Goal: Browse casually

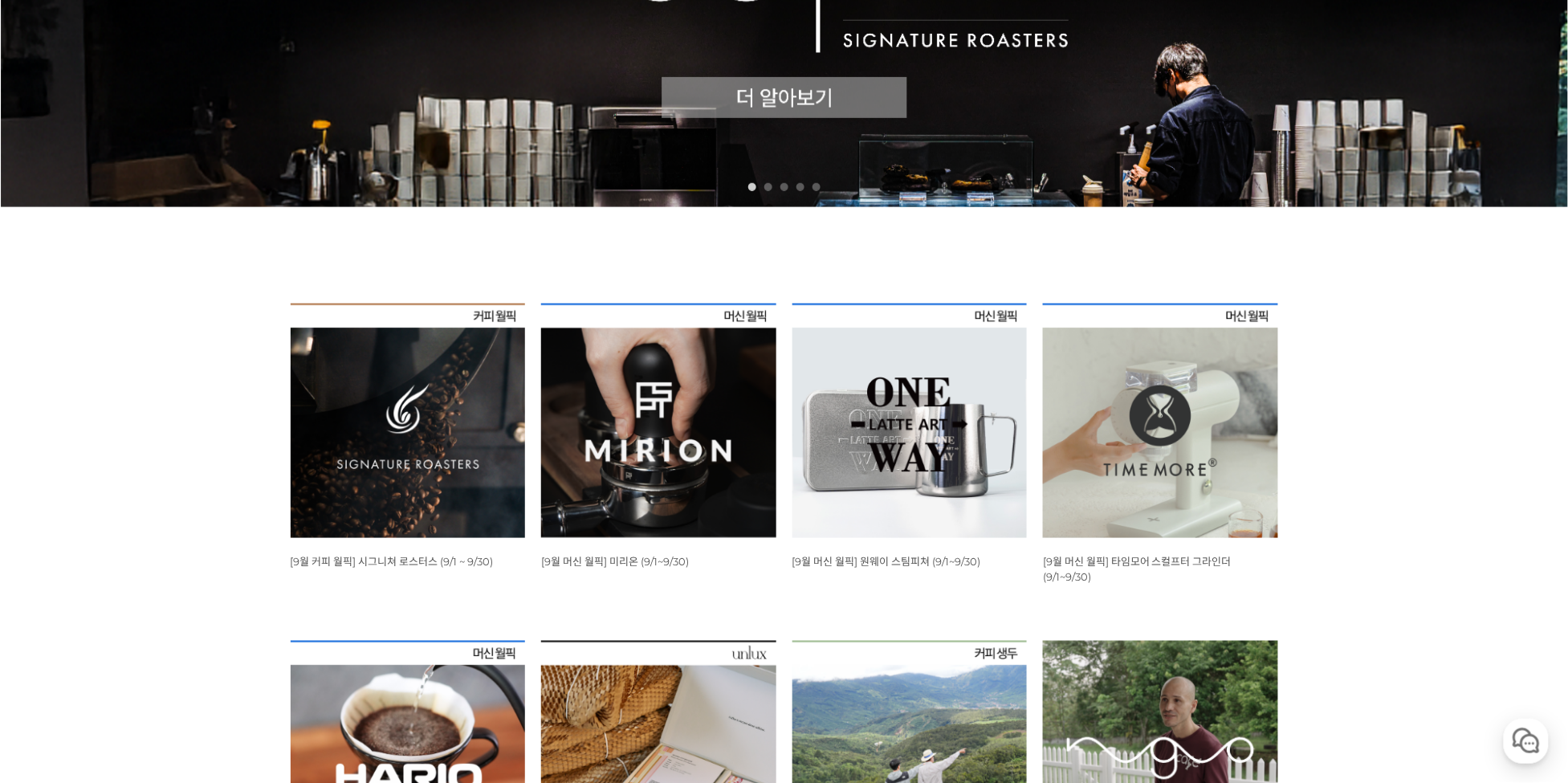
scroll to position [506, 0]
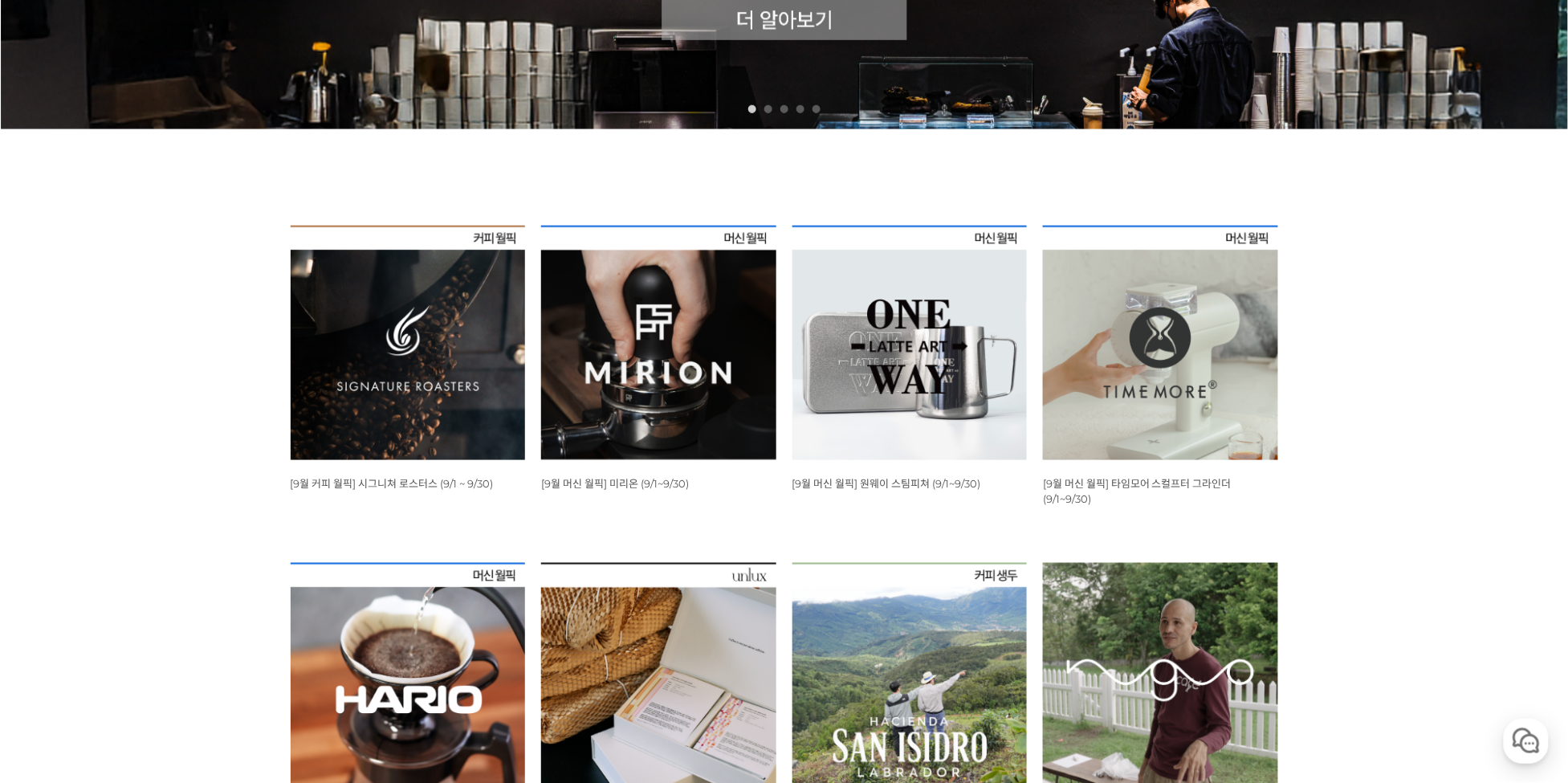
click at [410, 326] on img at bounding box center [408, 343] width 235 height 235
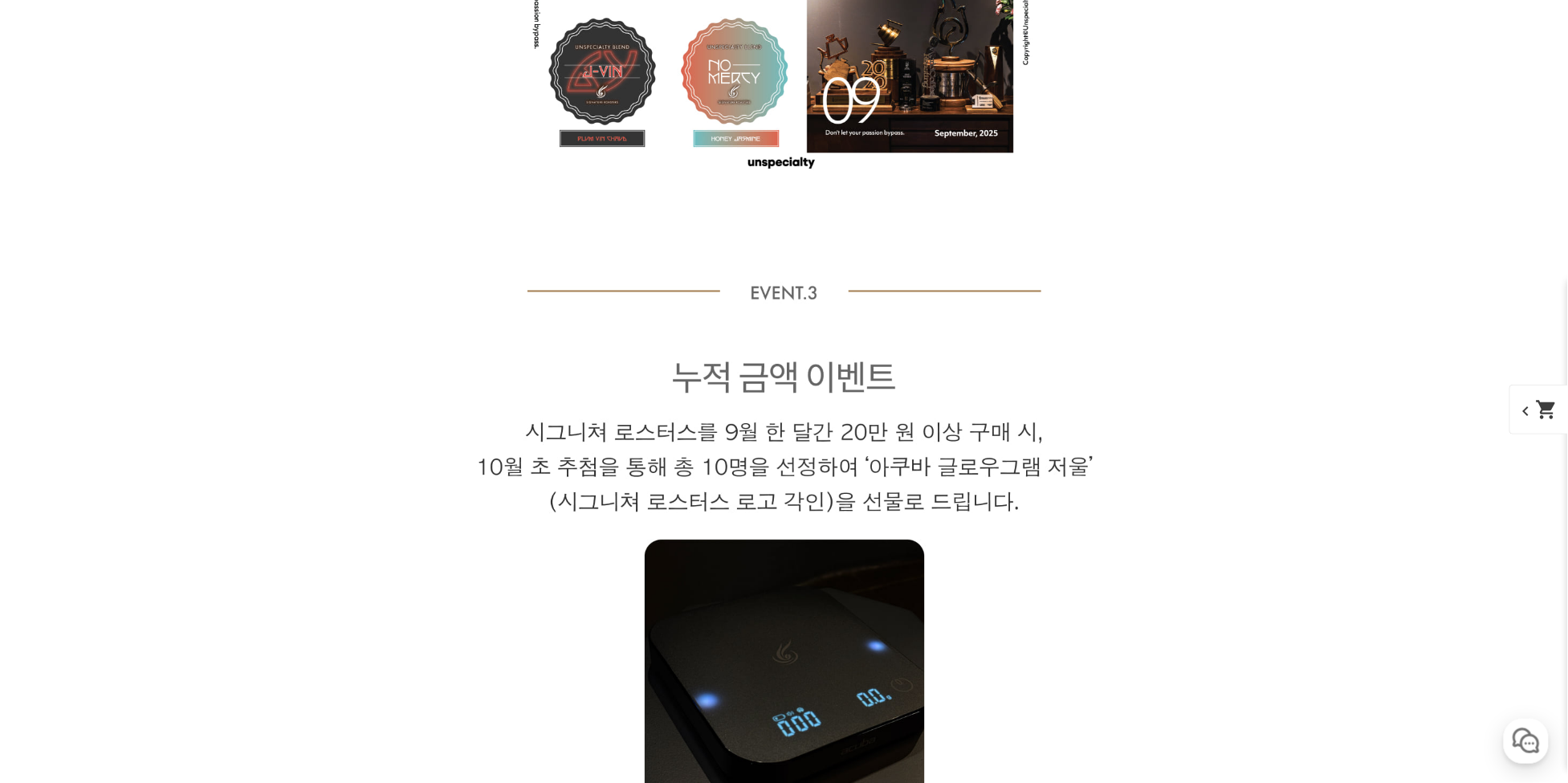
drag, startPoint x: 1262, startPoint y: 591, endPoint x: 1263, endPoint y: 565, distance: 26.0
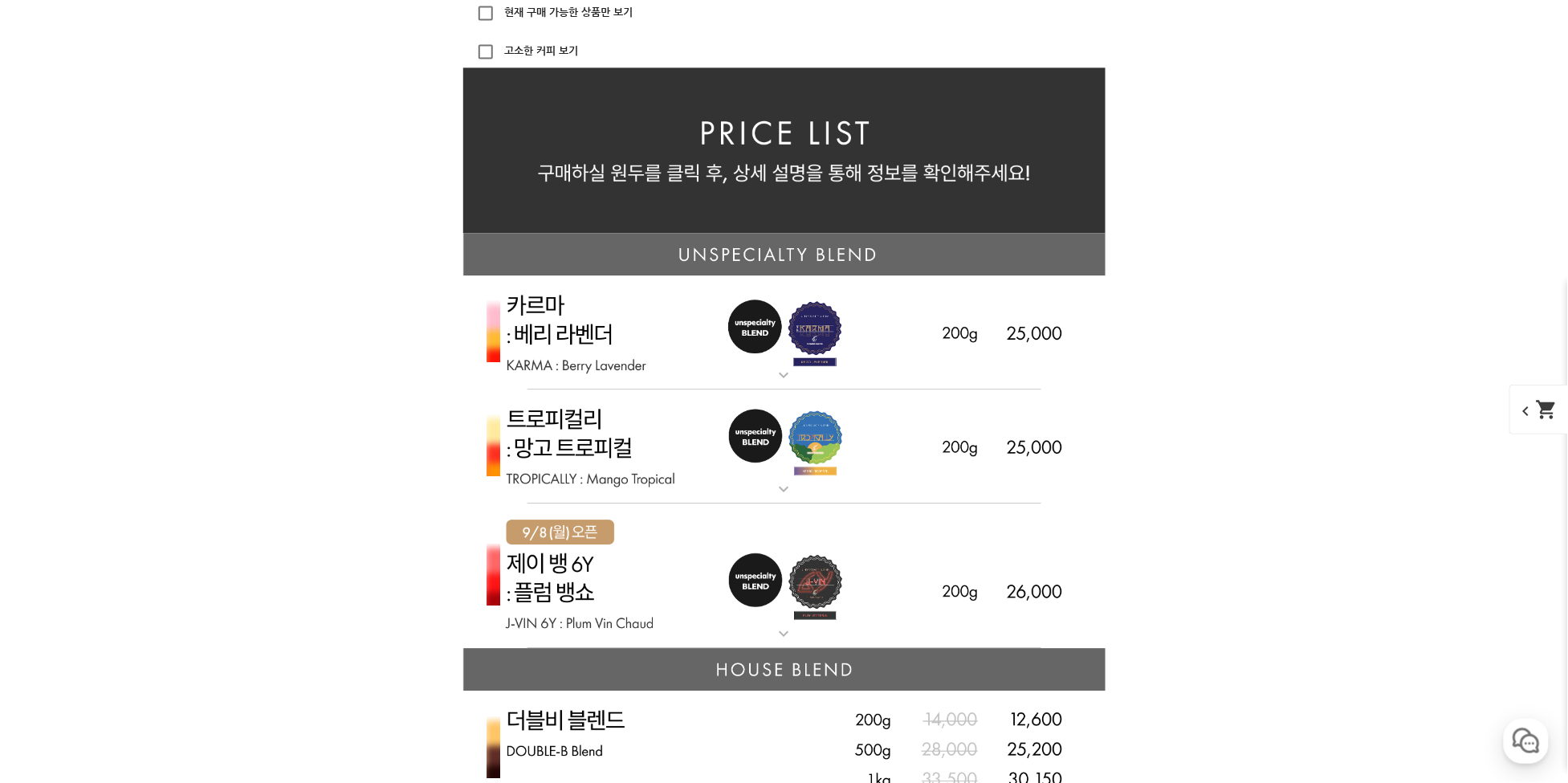
scroll to position [3804, 0]
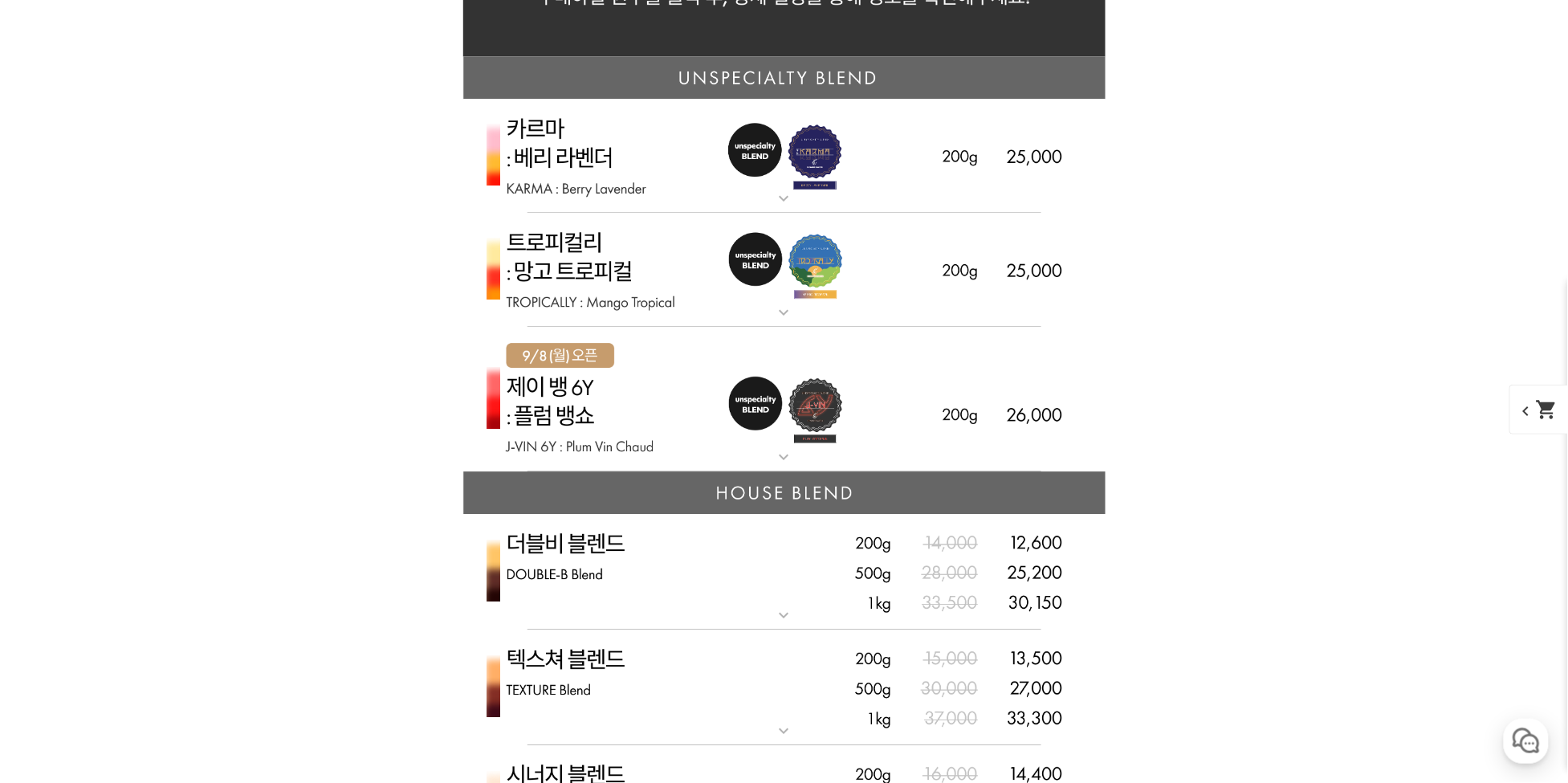
click at [837, 191] on img at bounding box center [784, 156] width 642 height 115
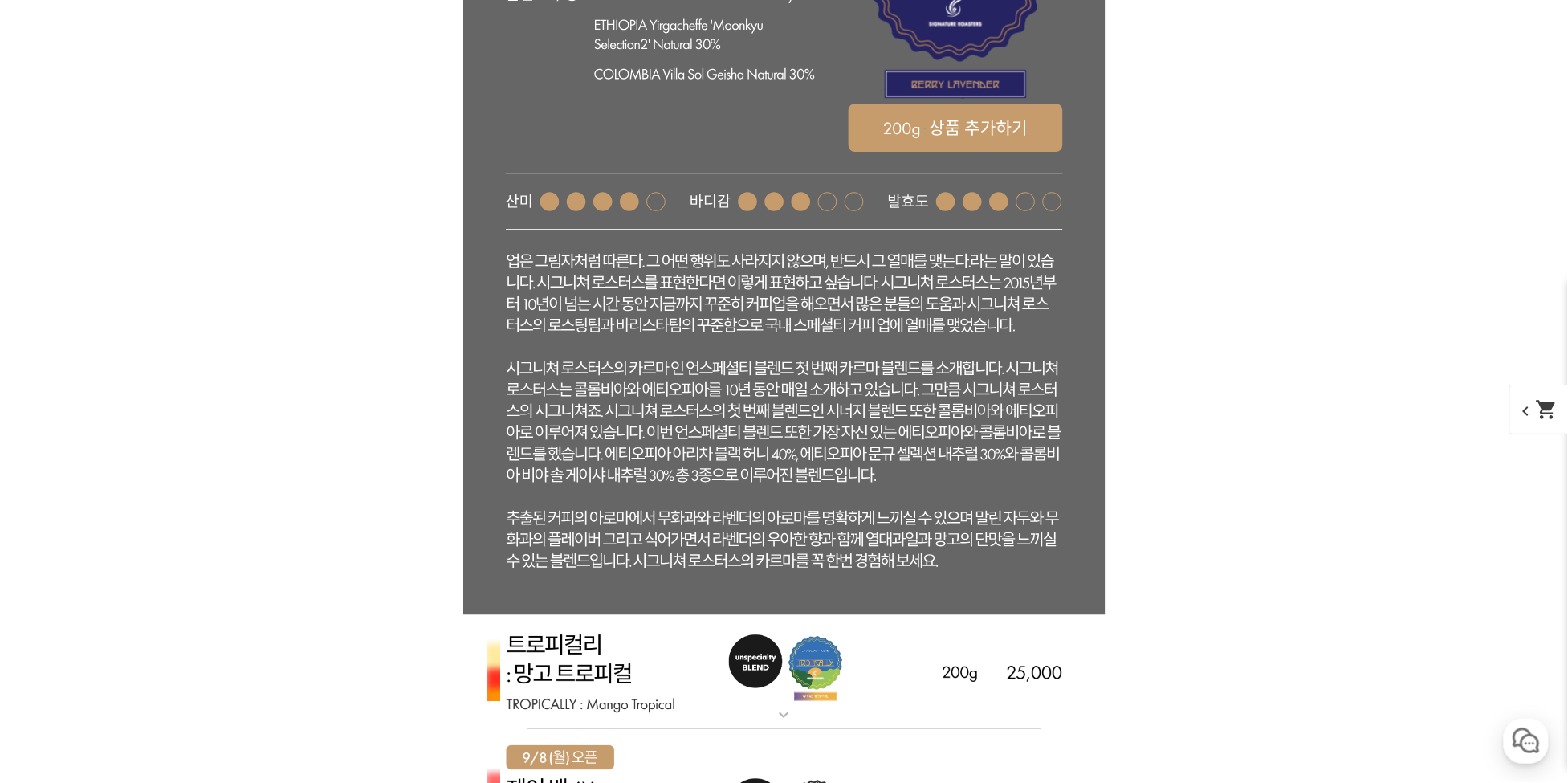
scroll to position [4311, 0]
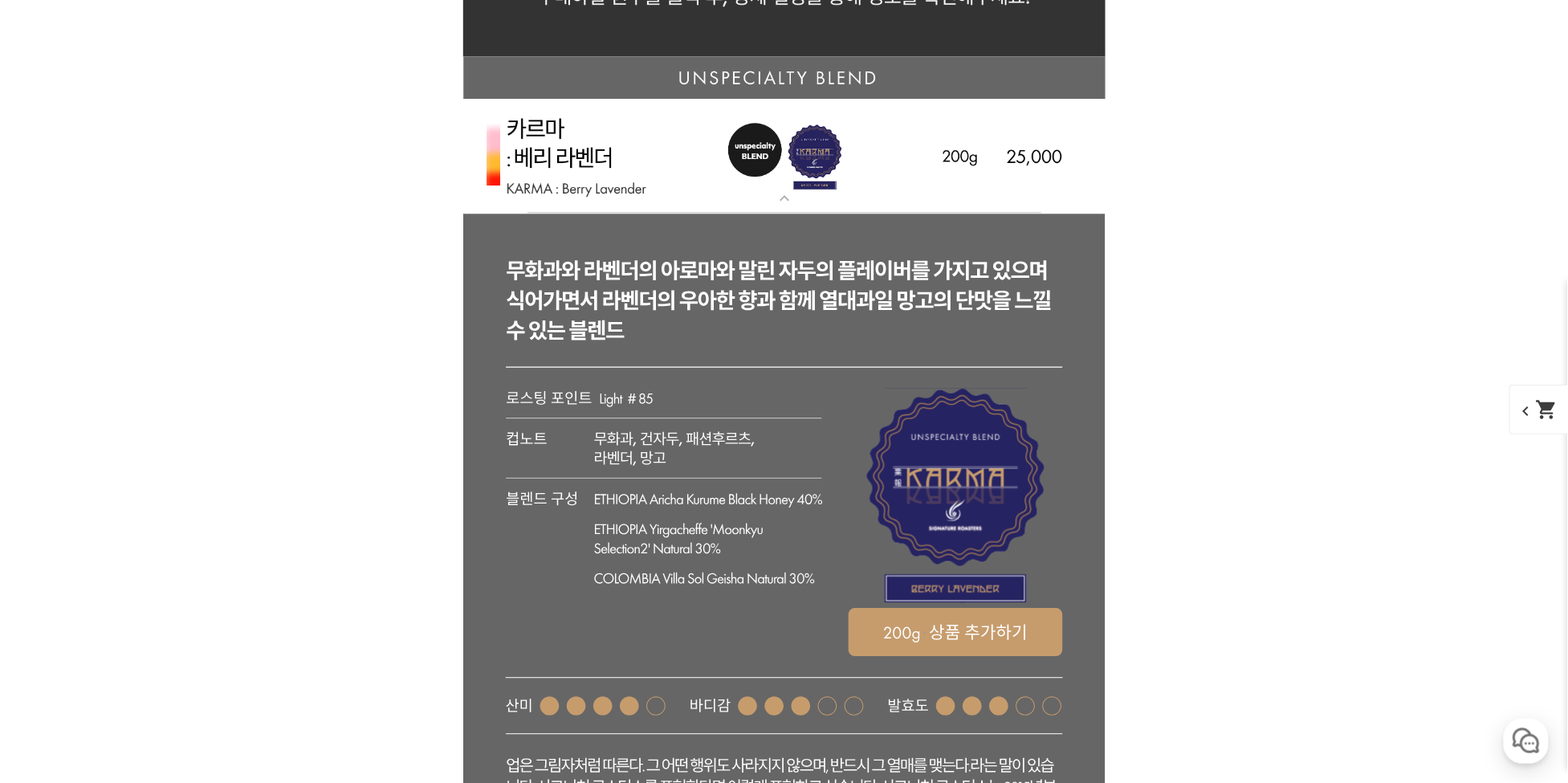
click at [857, 185] on img at bounding box center [784, 156] width 642 height 115
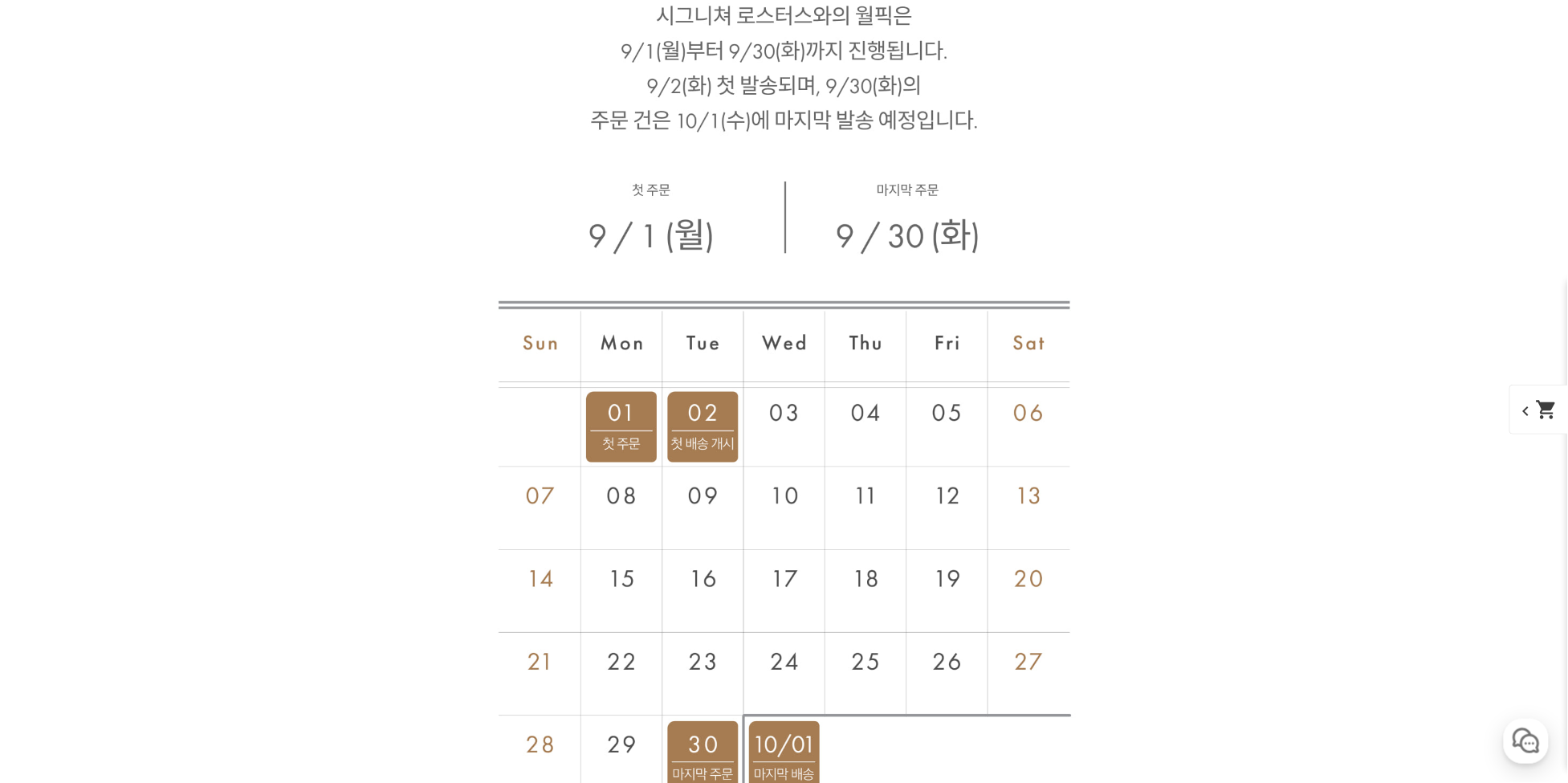
scroll to position [7524, 0]
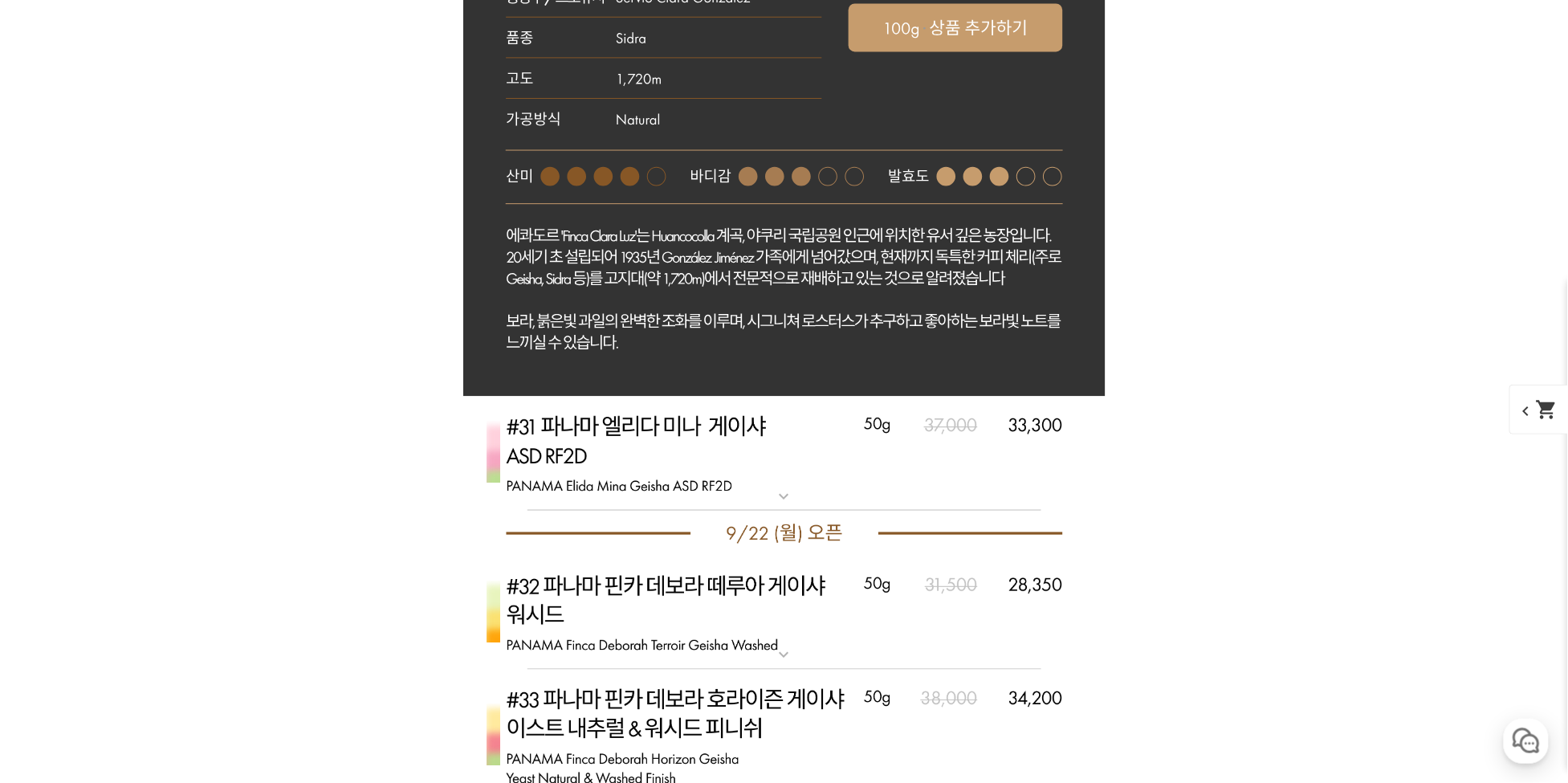
scroll to position [7439, 0]
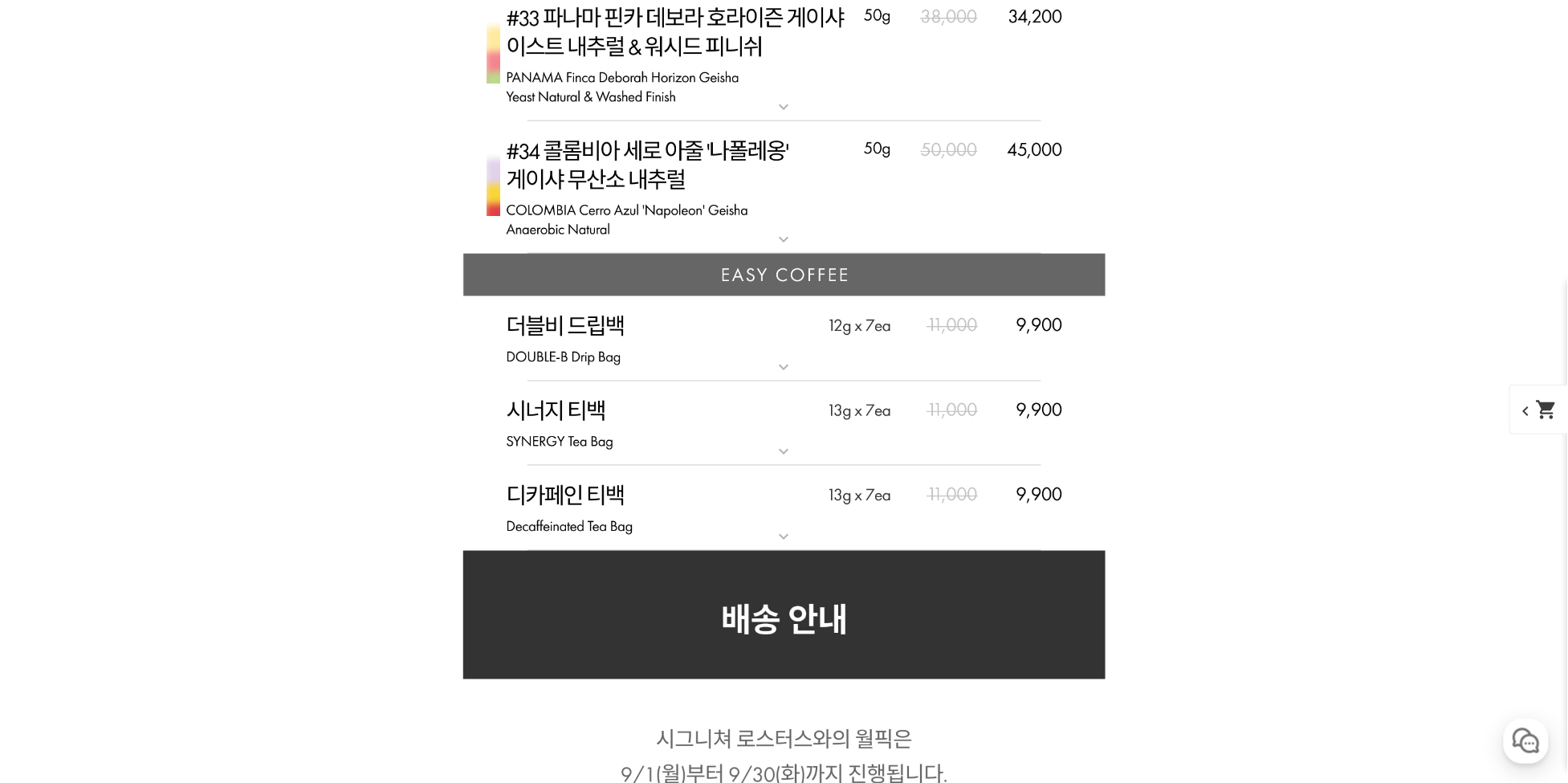
scroll to position [7270, 0]
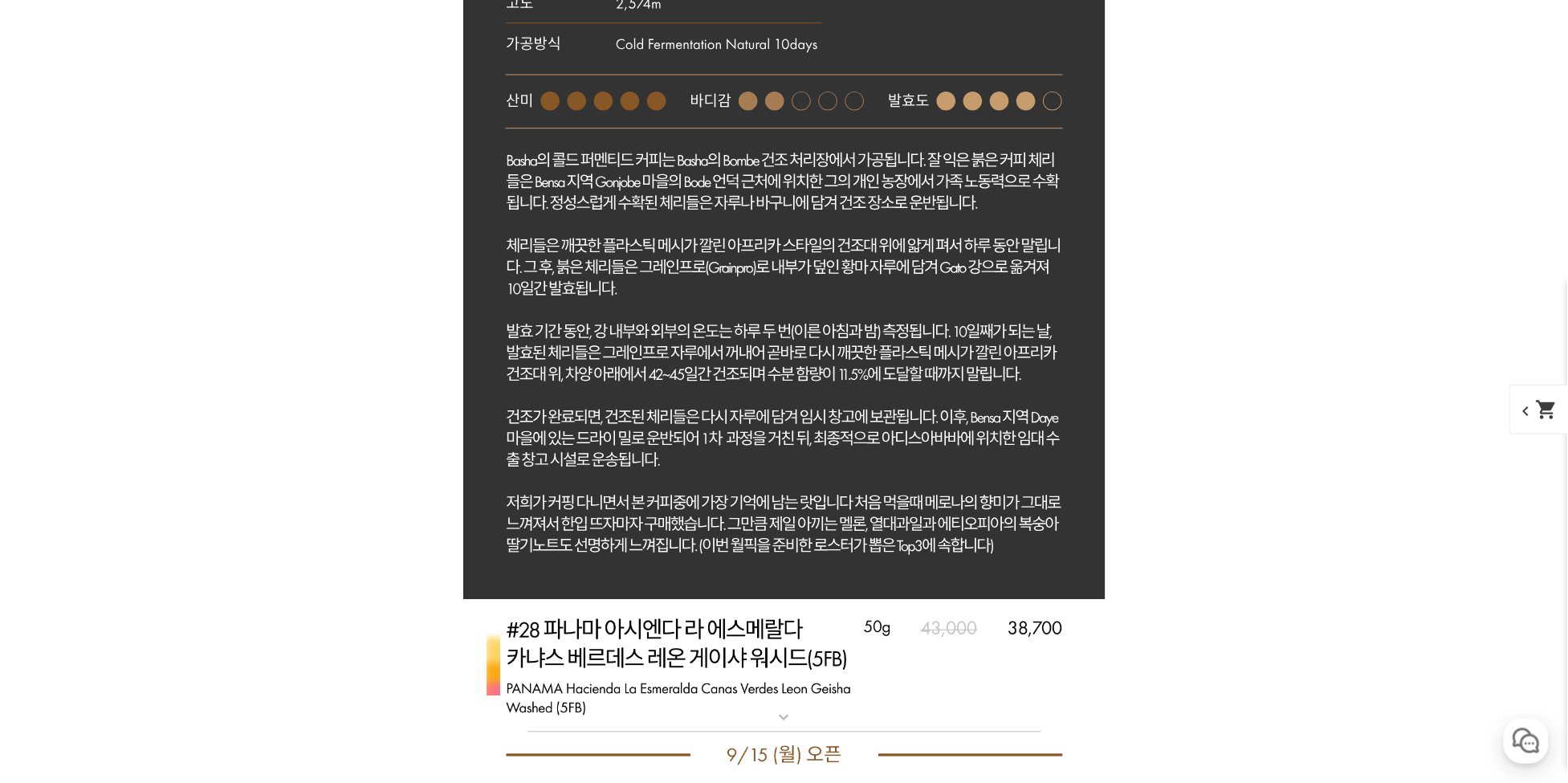
scroll to position [7778, 0]
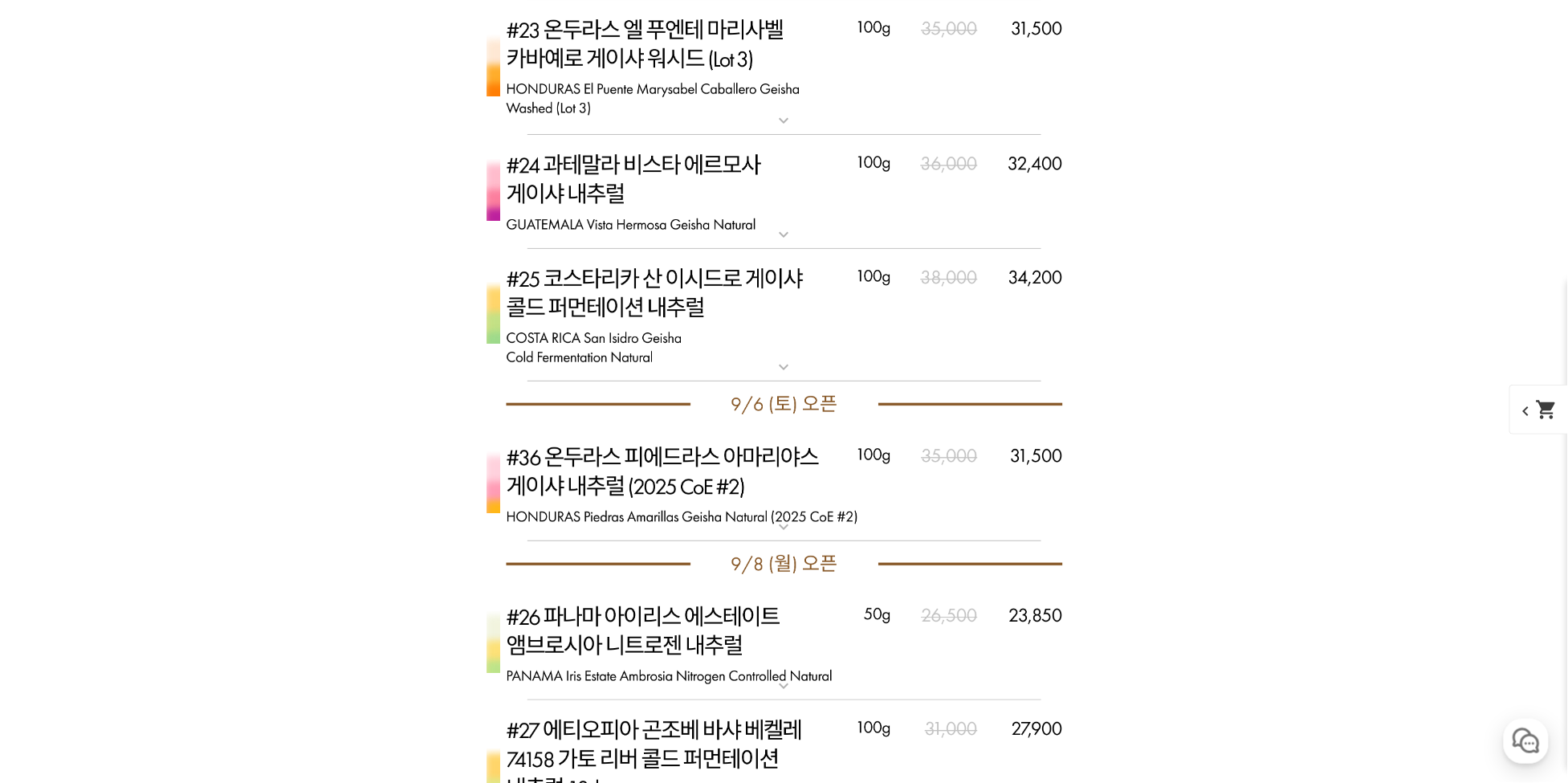
click at [804, 464] on img at bounding box center [784, 483] width 642 height 114
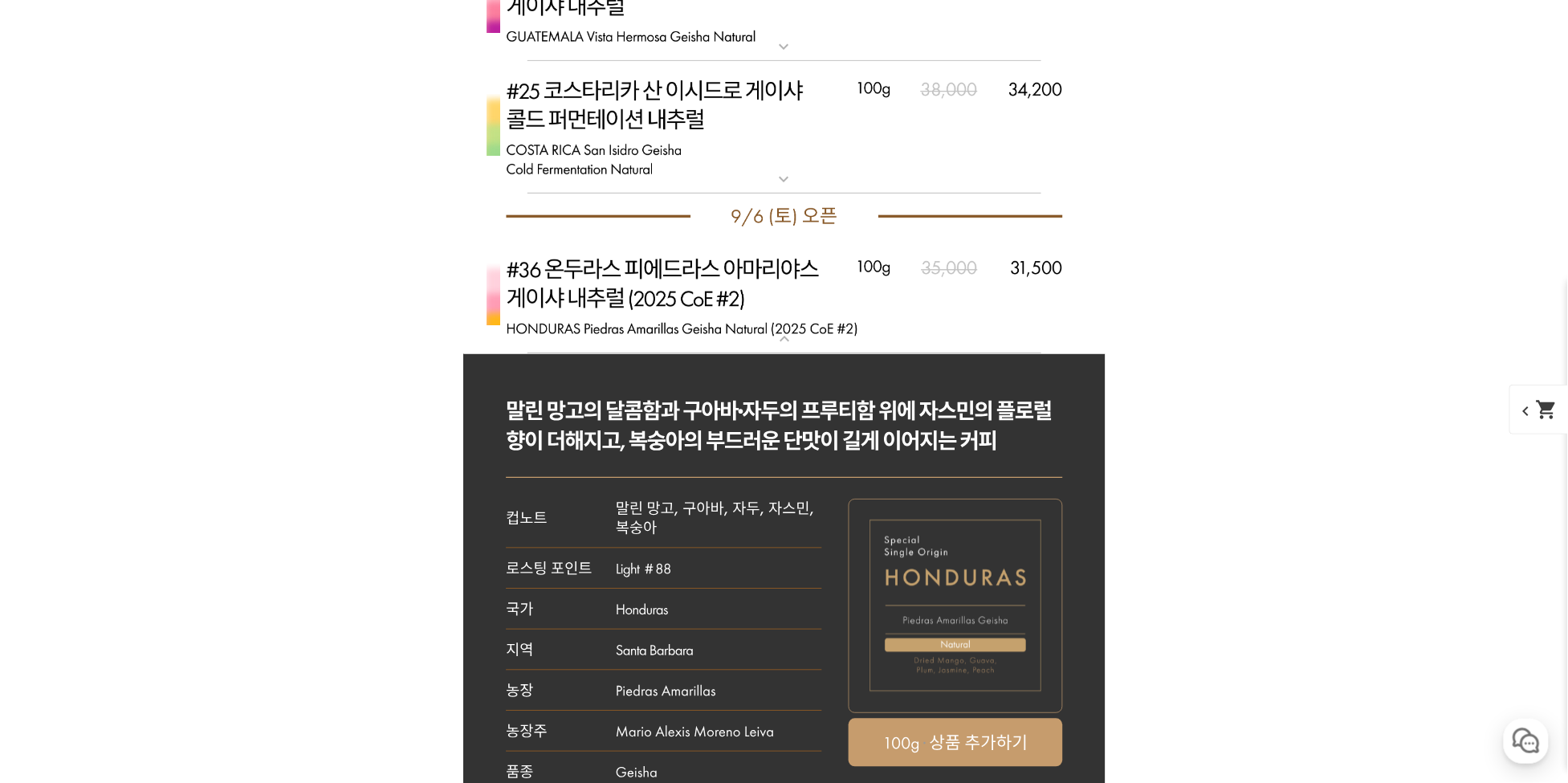
scroll to position [7016, 0]
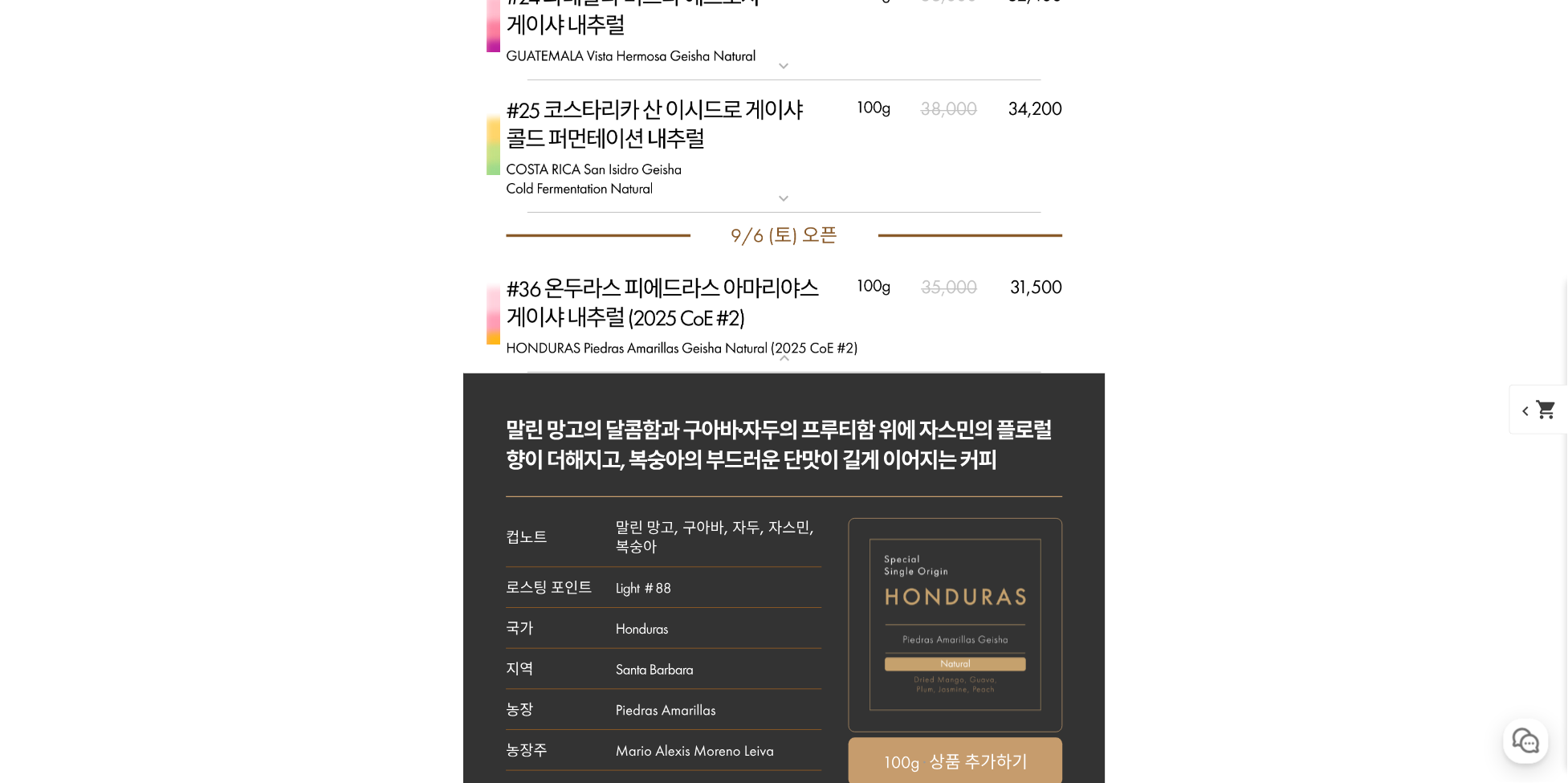
click at [836, 331] on img at bounding box center [784, 315] width 642 height 114
